Goal: Transaction & Acquisition: Subscribe to service/newsletter

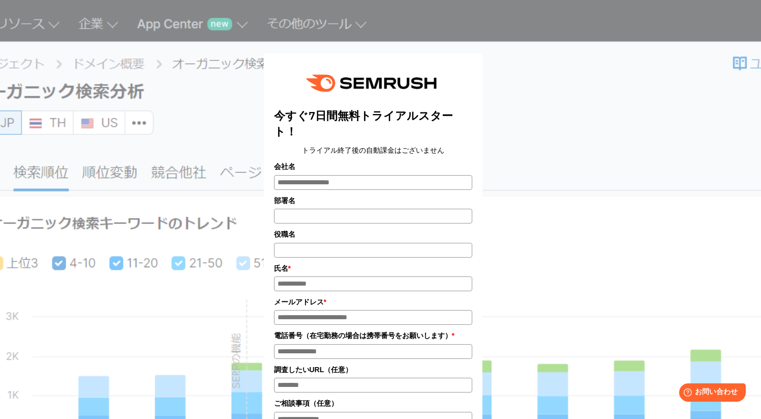
click at [543, 152] on div "今すぐ7日間無料トライアルスタート！ トライアル終了後の自動課金はございません 会社名 部署名 * * *" at bounding box center [381, 339] width 509 height 597
click at [212, 74] on div "今すぐ7日間無料トライアルスタート！ トライアル終了後の自動課金はございません 会社名 部署名 * * *" at bounding box center [381, 339] width 509 height 597
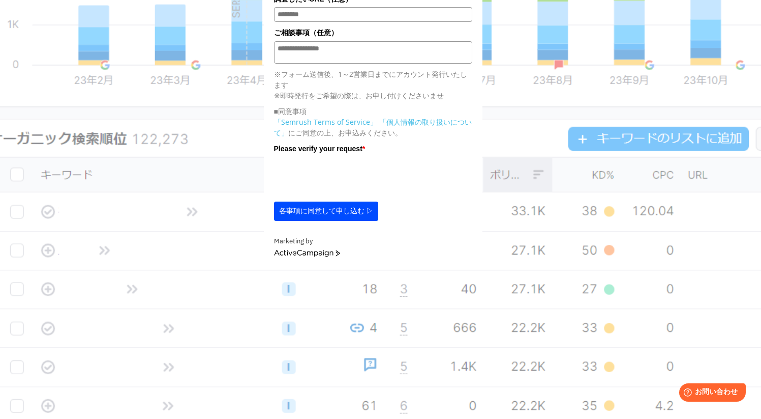
scroll to position [375, 0]
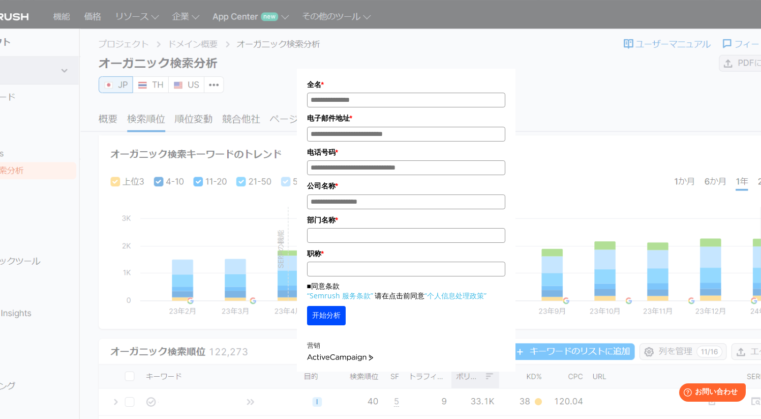
click at [399, 84] on label "全名 *" at bounding box center [406, 84] width 198 height 11
click at [399, 93] on input "姓名*" at bounding box center [406, 100] width 198 height 15
